Goal: Contribute content: Add original content to the website for others to see

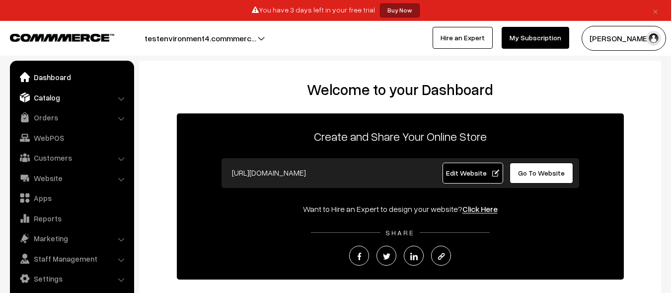
click at [71, 97] on link "Catalog" at bounding box center [71, 97] width 118 height 18
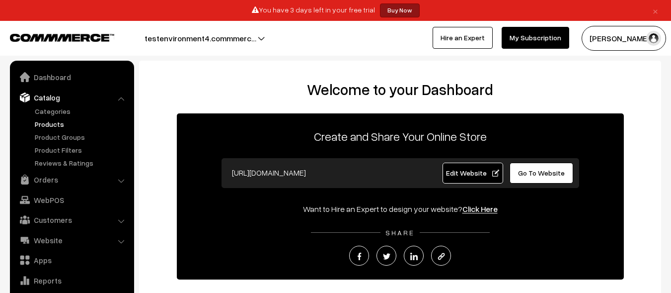
click at [81, 124] on link "Products" at bounding box center [81, 124] width 98 height 10
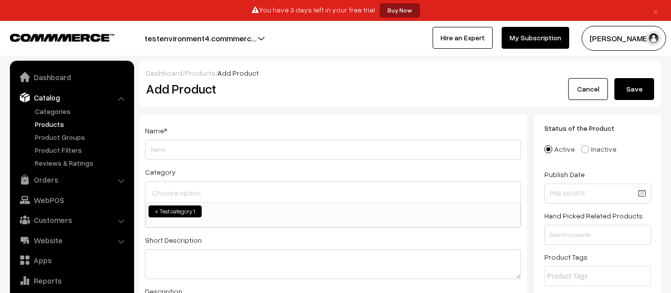
scroll to position [25, 0]
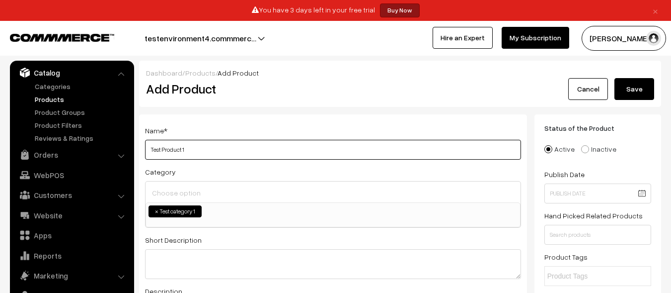
type input "Test Product 1"
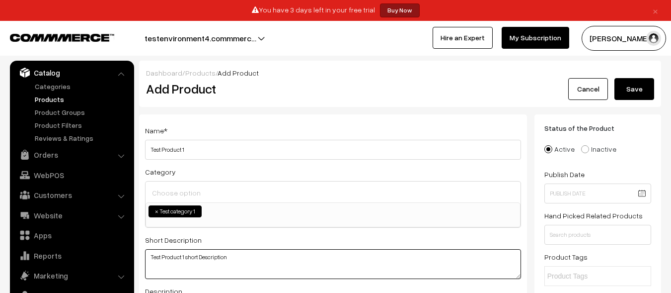
type textarea "Test Product 1 short Description"
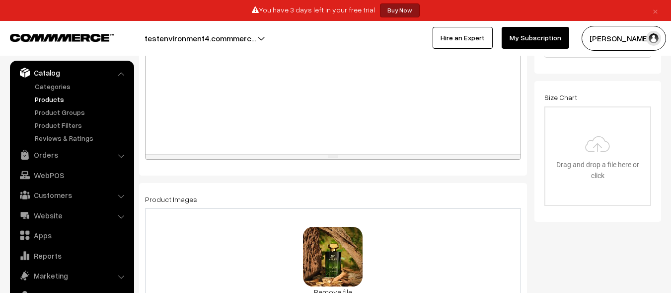
scroll to position [439, 0]
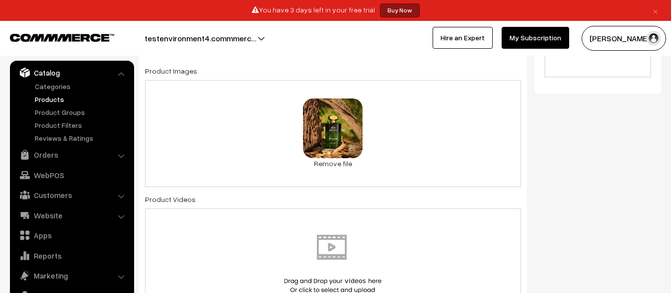
click at [333, 263] on img at bounding box center [333, 263] width 102 height 58
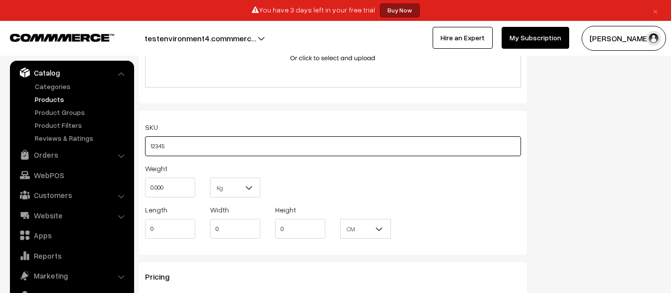
type input "12345"
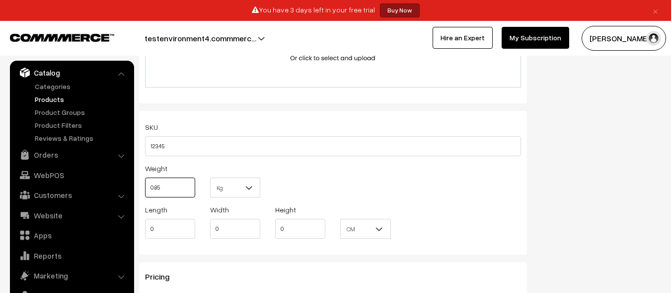
type input "0.85"
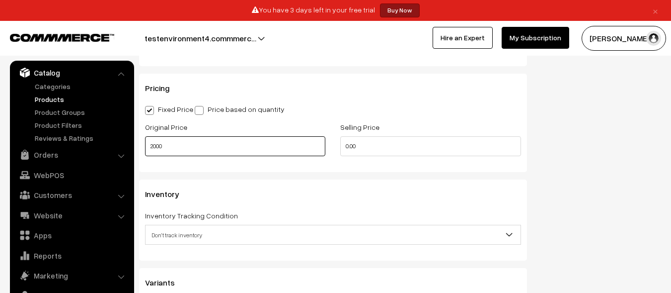
type input "2000"
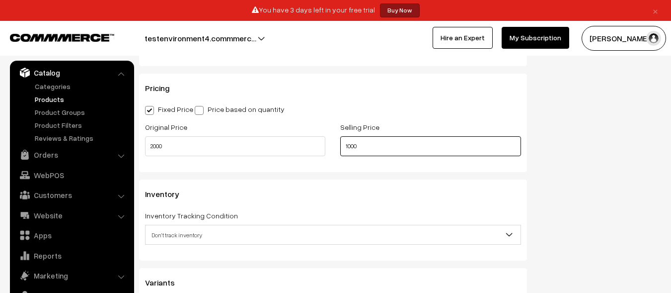
type input "1000"
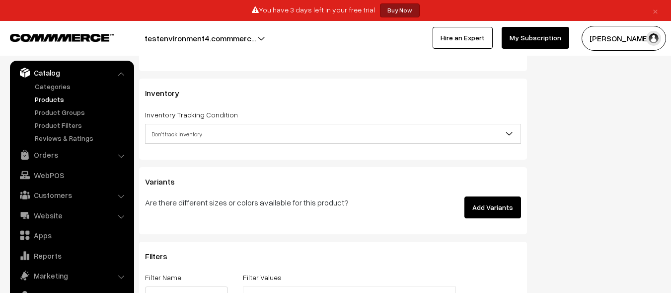
scroll to position [973, 0]
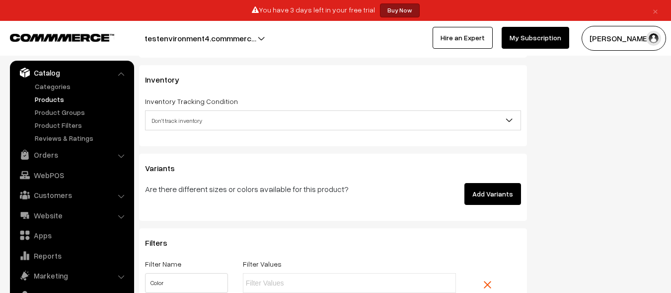
type input "Color"
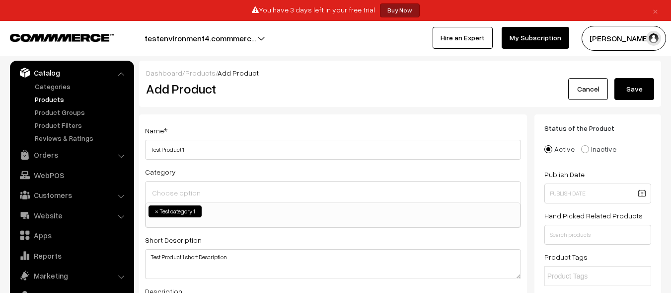
type input "Red"
click at [634, 89] on button "Save" at bounding box center [635, 89] width 40 height 22
